Goal: Entertainment & Leisure: Consume media (video, audio)

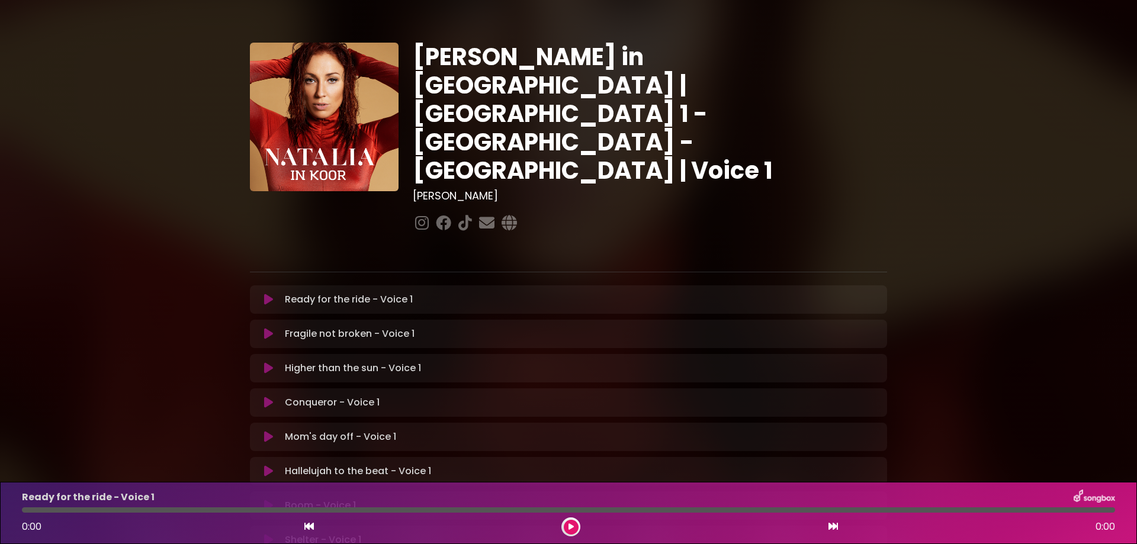
click at [269, 294] on icon at bounding box center [268, 300] width 9 height 12
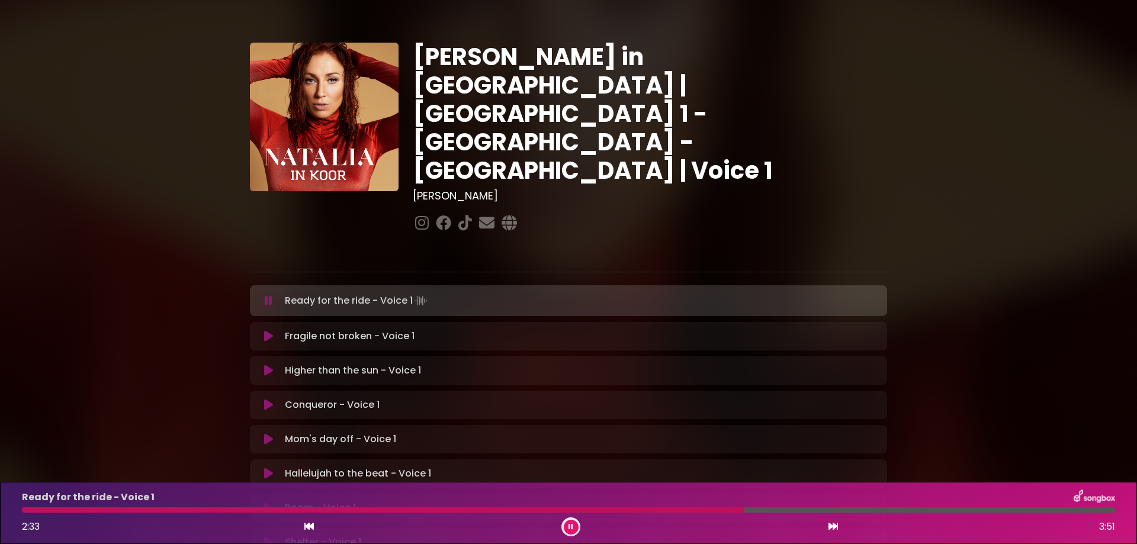
click at [615, 511] on div at bounding box center [383, 510] width 722 height 5
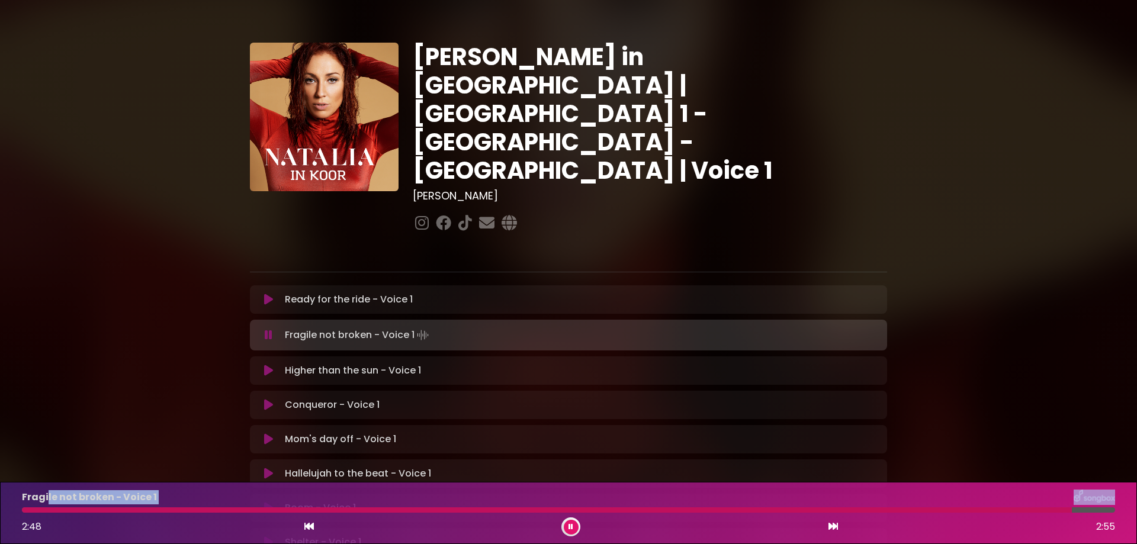
click at [47, 506] on div "Fragile not broken - Voice 1 2:48 2:55" at bounding box center [568, 513] width 1107 height 47
click at [50, 510] on div at bounding box center [549, 510] width 1055 height 5
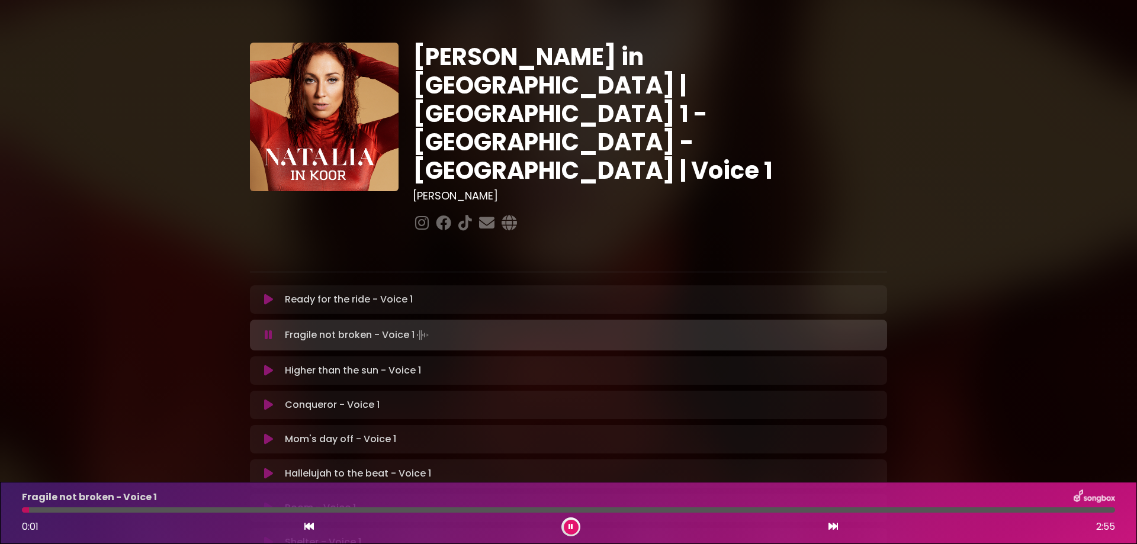
click at [29, 509] on div at bounding box center [25, 510] width 7 height 5
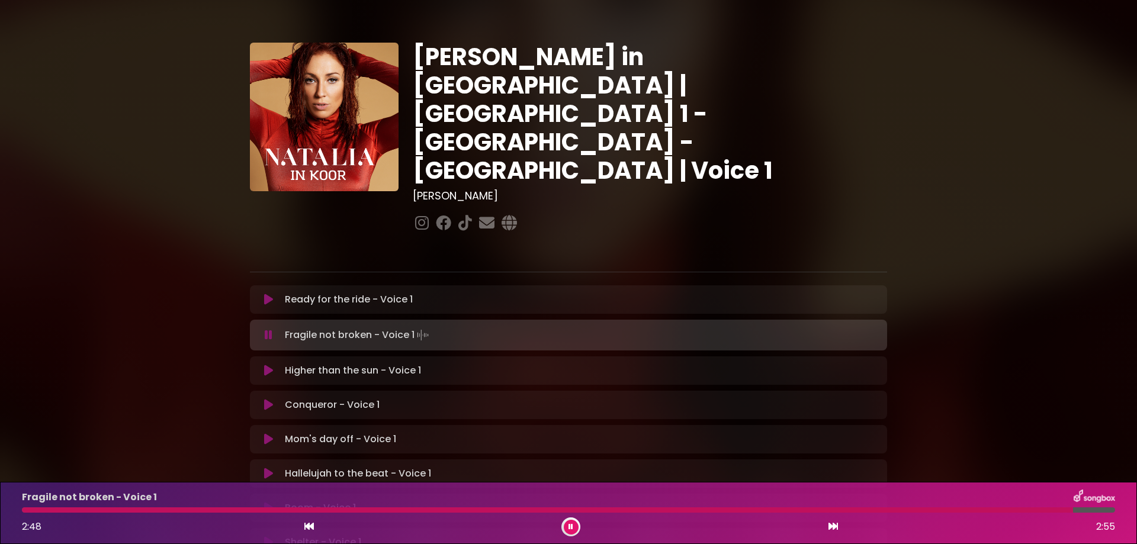
click at [266, 365] on icon at bounding box center [268, 371] width 9 height 12
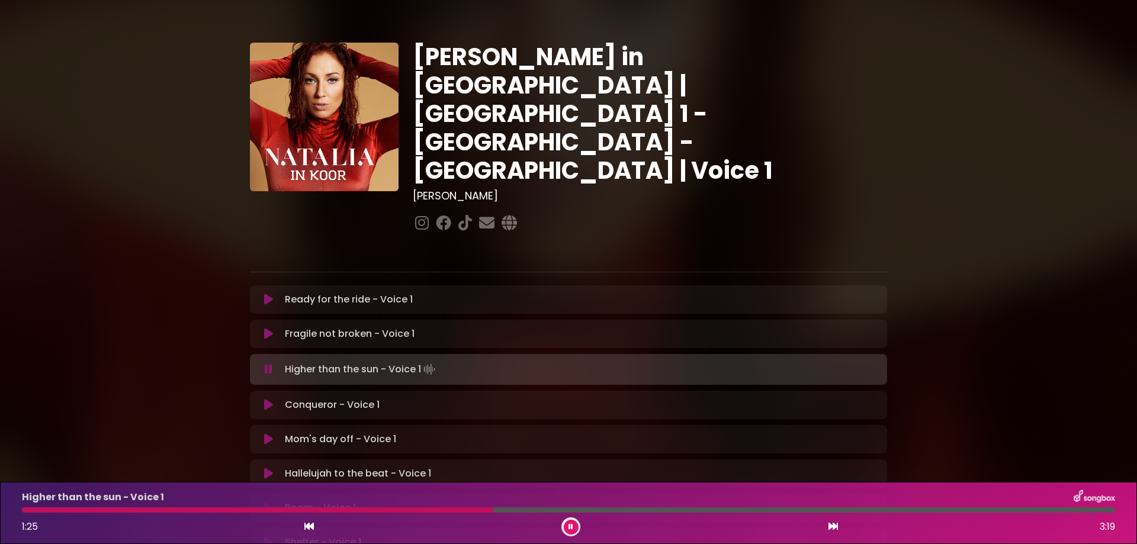
click at [571, 528] on icon at bounding box center [571, 527] width 5 height 7
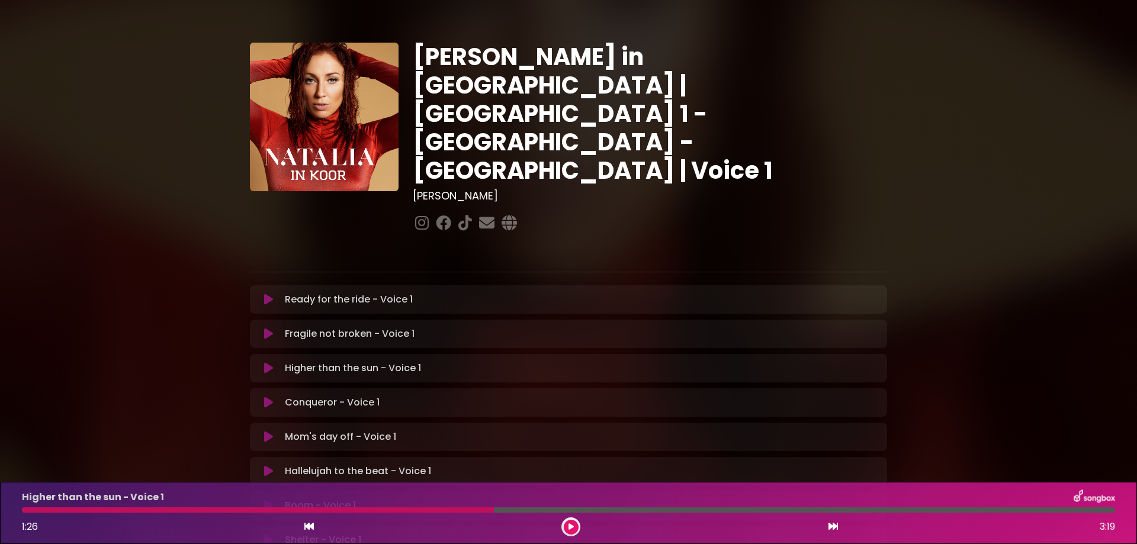
click at [265, 362] on icon at bounding box center [268, 368] width 9 height 12
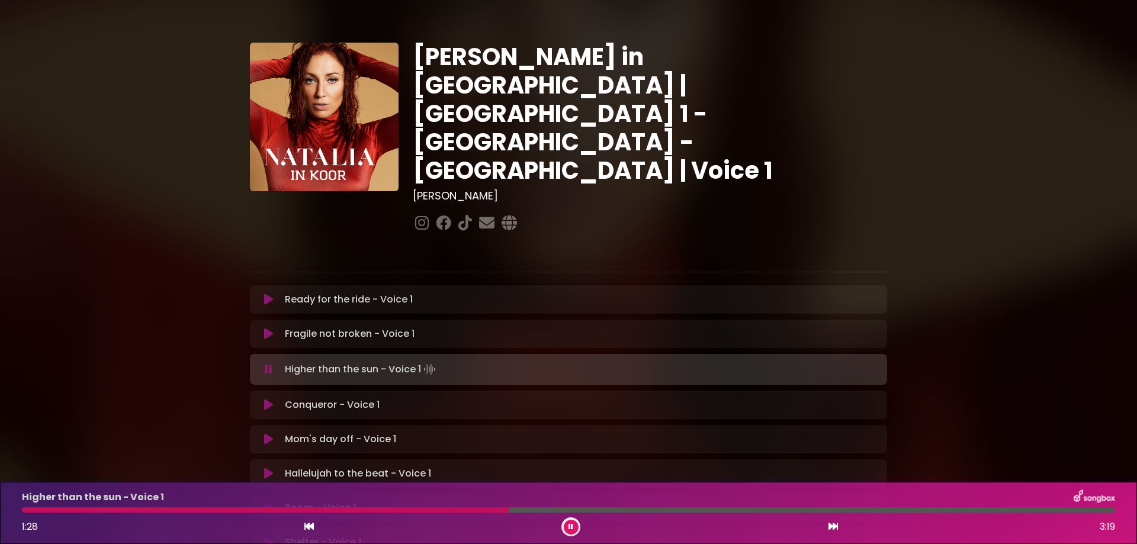
click at [40, 510] on div at bounding box center [265, 510] width 487 height 5
click at [570, 528] on icon at bounding box center [571, 527] width 5 height 7
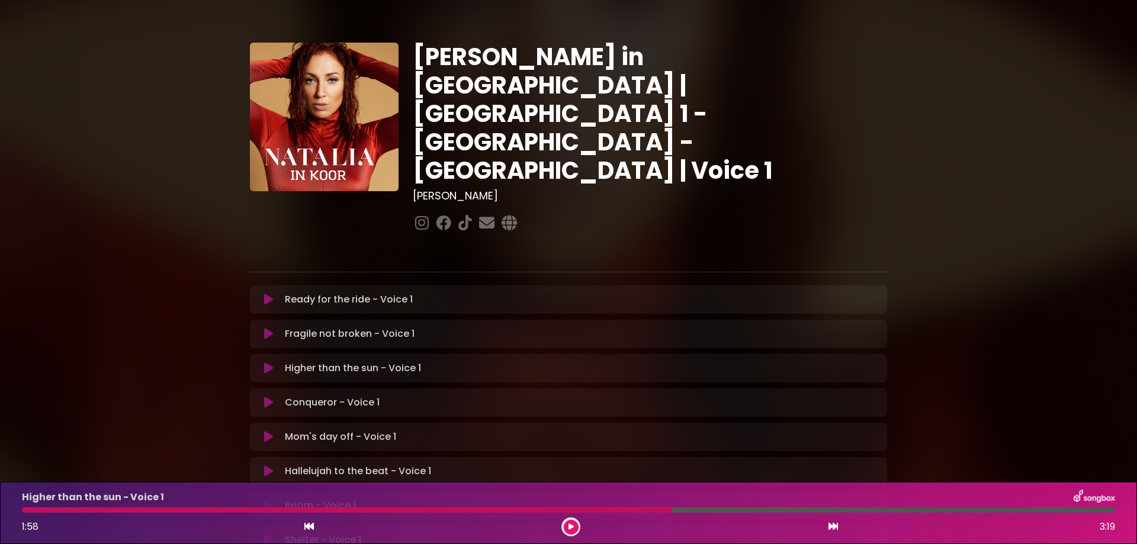
click at [573, 529] on icon at bounding box center [571, 527] width 5 height 7
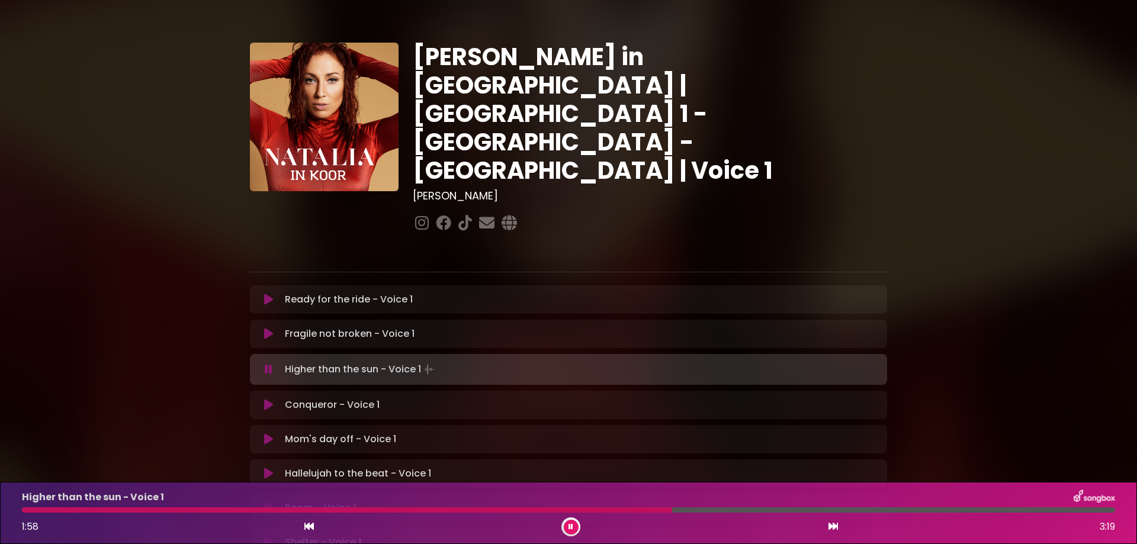
click at [564, 520] on button at bounding box center [571, 527] width 15 height 15
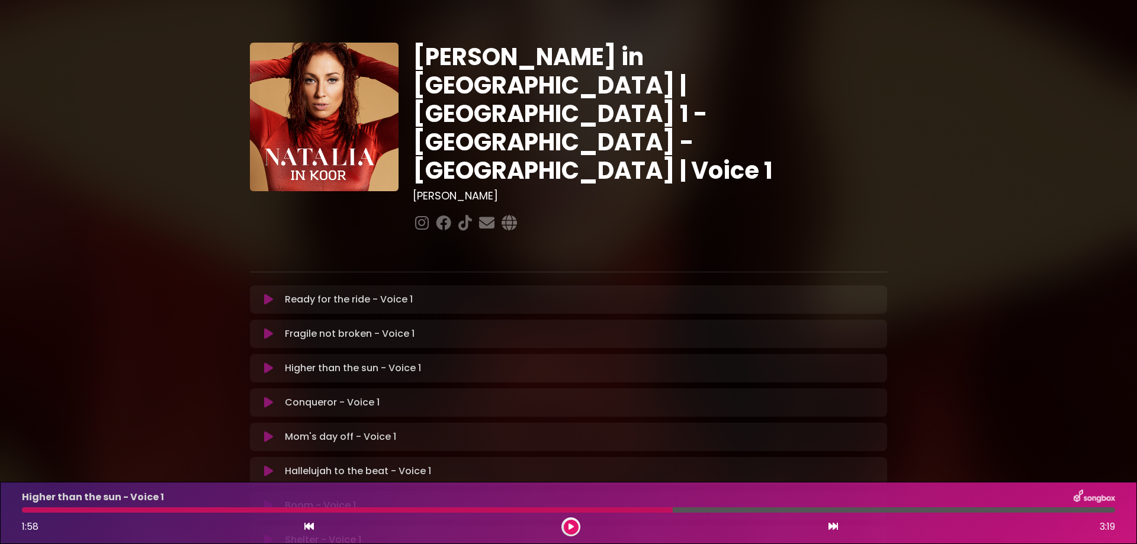
click at [269, 397] on icon at bounding box center [268, 403] width 9 height 12
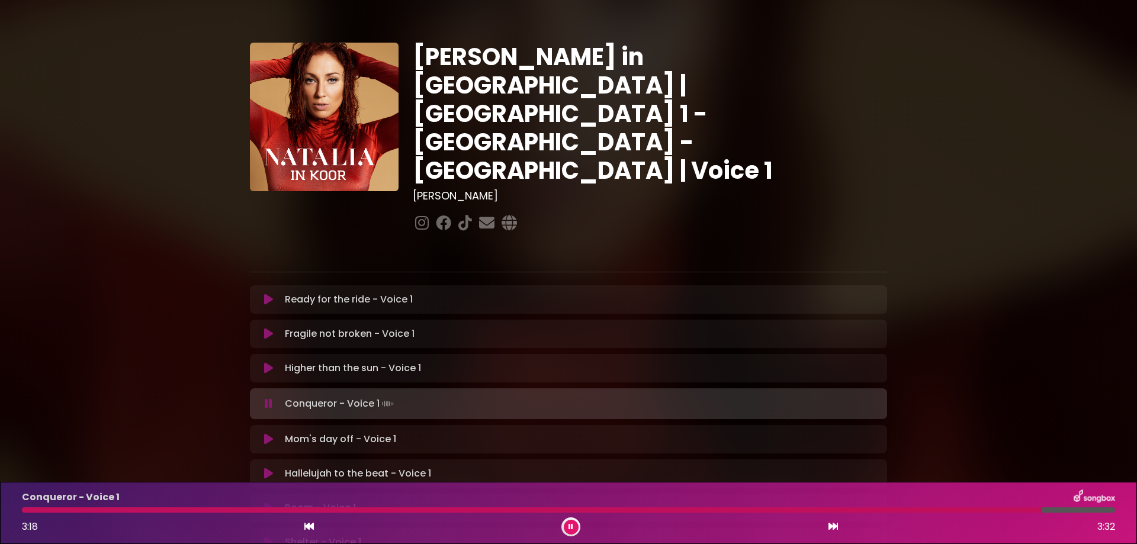
click at [269, 433] on icon at bounding box center [268, 439] width 9 height 12
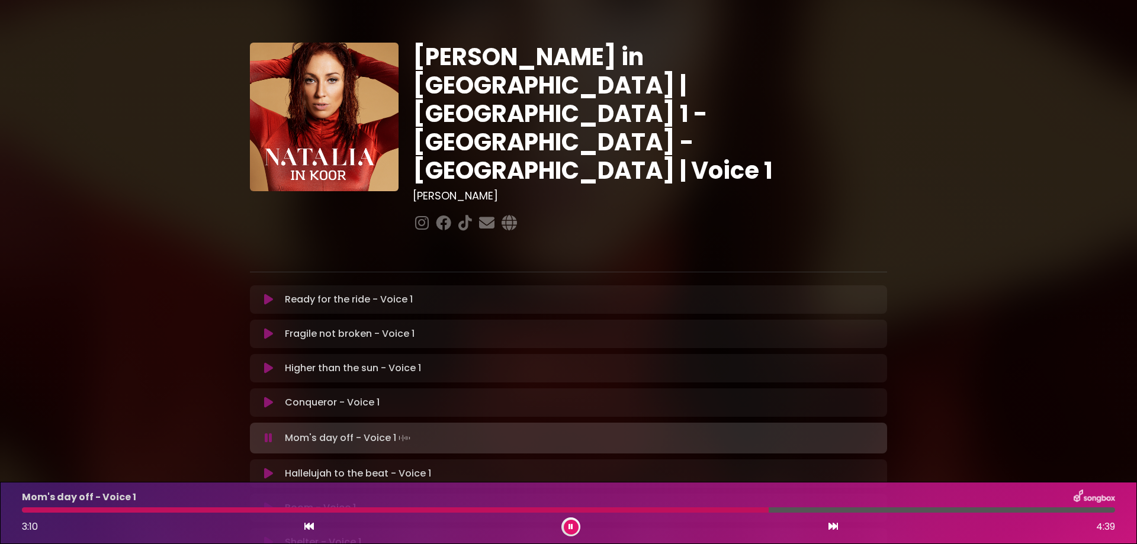
click at [846, 509] on div at bounding box center [568, 510] width 1093 height 5
click at [571, 528] on icon at bounding box center [571, 527] width 5 height 7
